Goal: Task Accomplishment & Management: Use online tool/utility

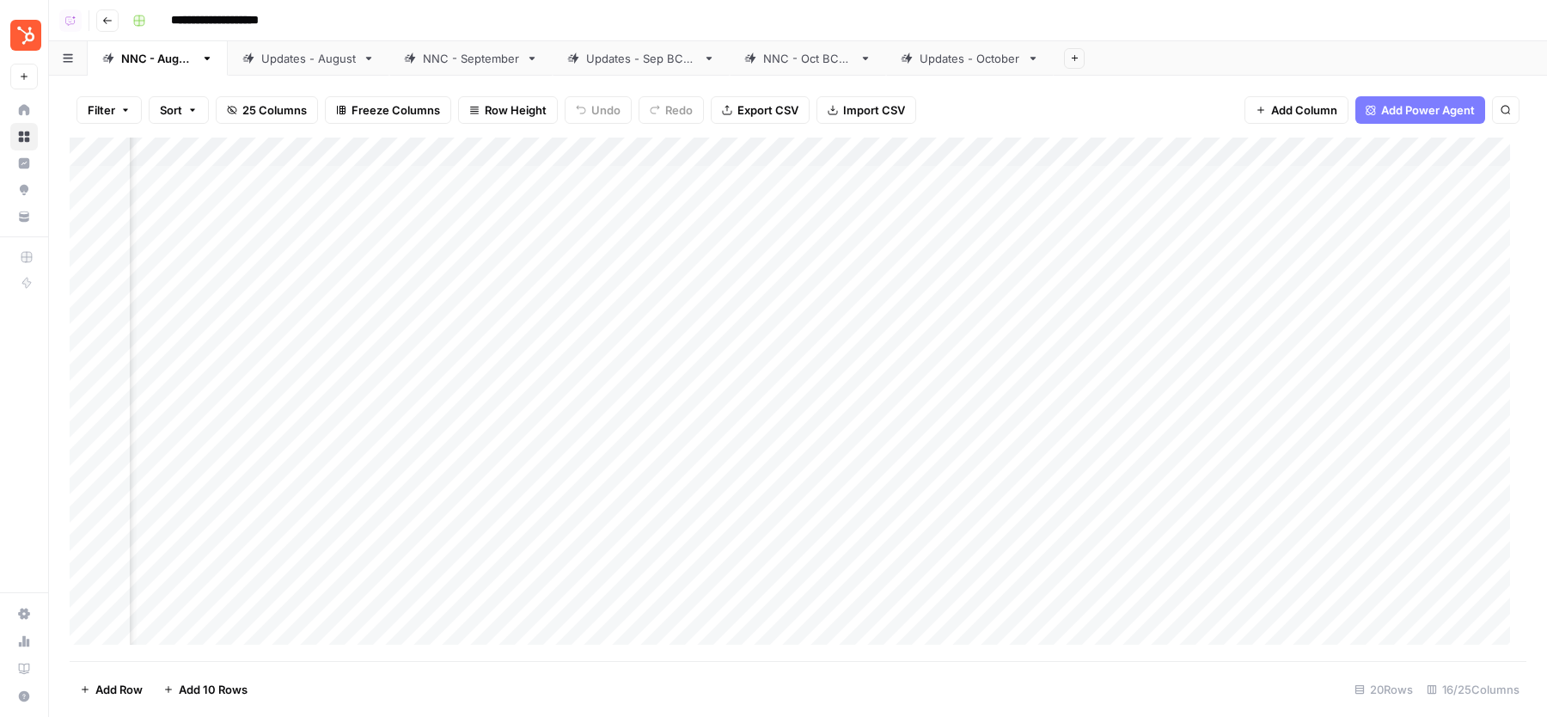
scroll to position [0, 401]
click at [1112, 178] on div "Add Column" at bounding box center [798, 398] width 1456 height 523
click at [1112, 178] on textarea "**********" at bounding box center [1072, 181] width 275 height 24
click at [1069, 249] on div "Add Column" at bounding box center [798, 398] width 1456 height 523
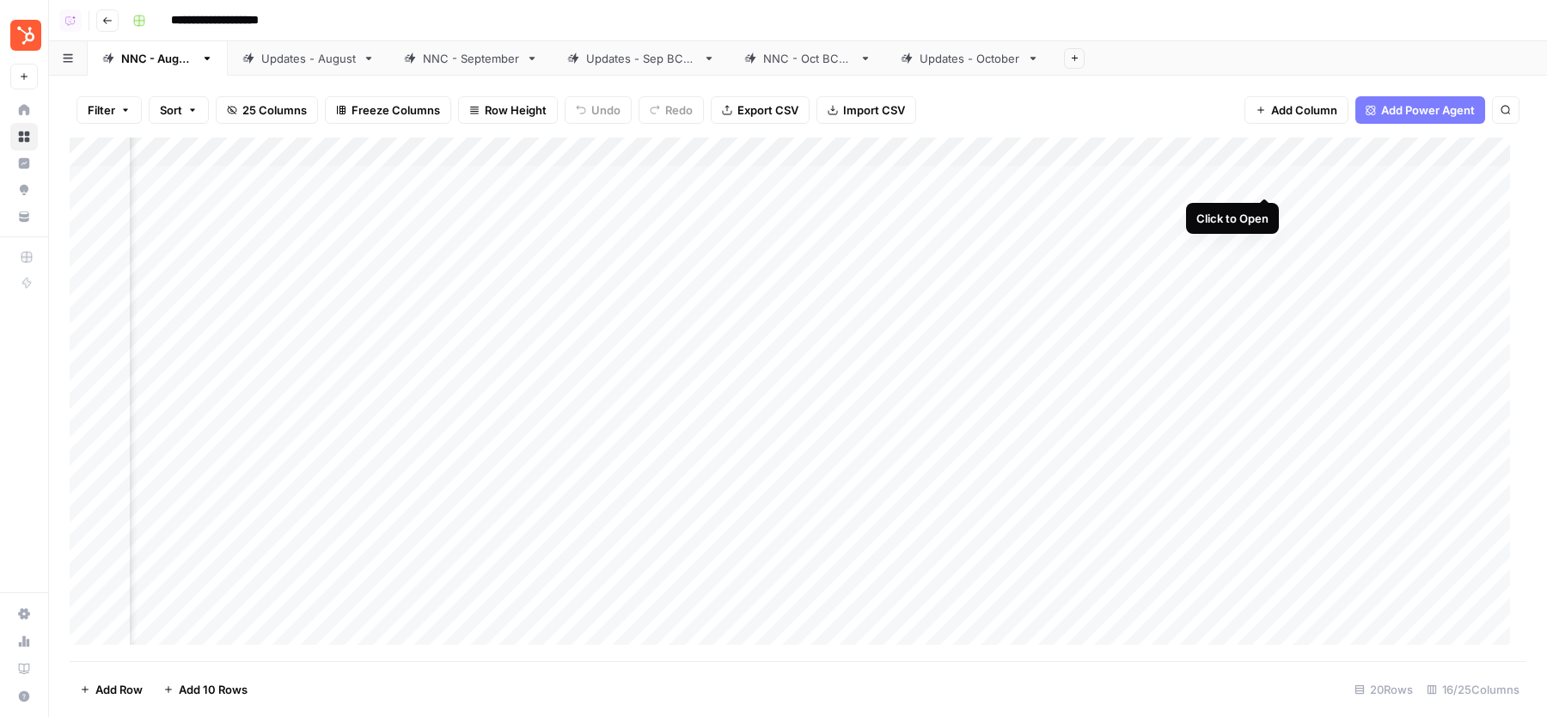
click at [1267, 185] on div "Add Column" at bounding box center [798, 398] width 1456 height 523
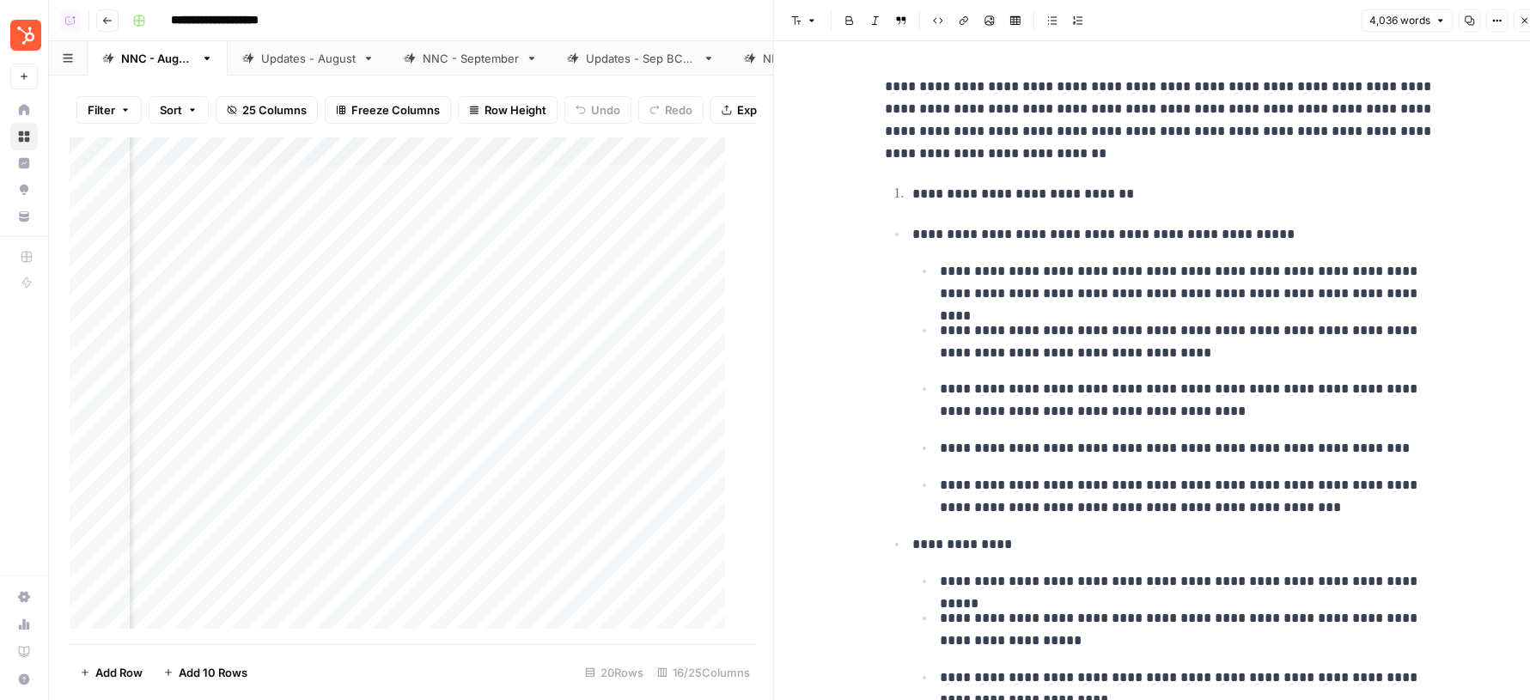
click at [1505, 19] on button "Options" at bounding box center [1498, 20] width 22 height 22
click at [1526, 18] on icon "button" at bounding box center [1525, 20] width 10 height 10
